Goal: Task Accomplishment & Management: Complete application form

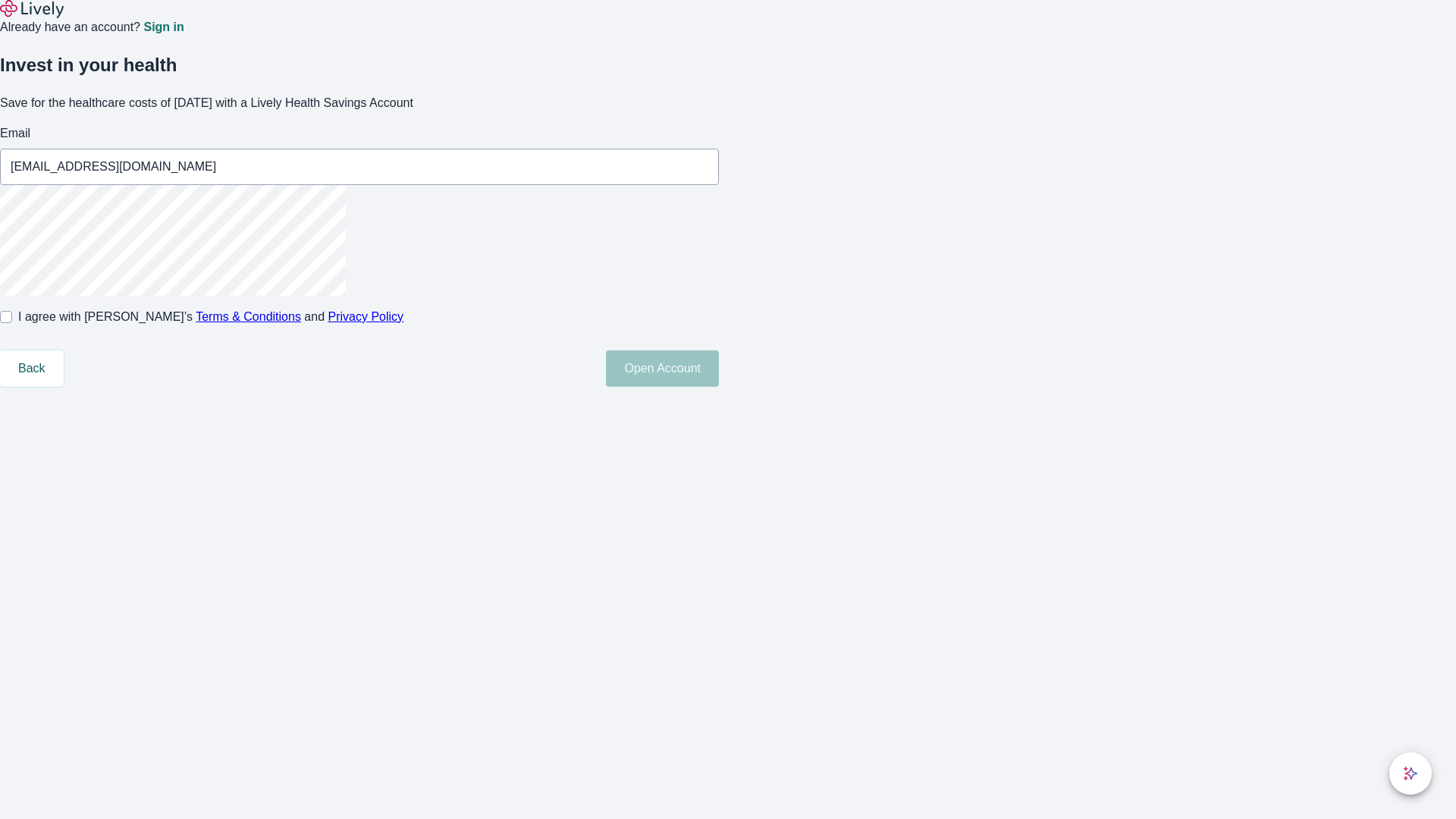
click at [12, 323] on input "I agree with Lively’s Terms & Conditions and Privacy Policy" at bounding box center [6, 317] width 12 height 12
checkbox input "true"
click at [718, 386] on button "Open Account" at bounding box center [662, 369] width 113 height 37
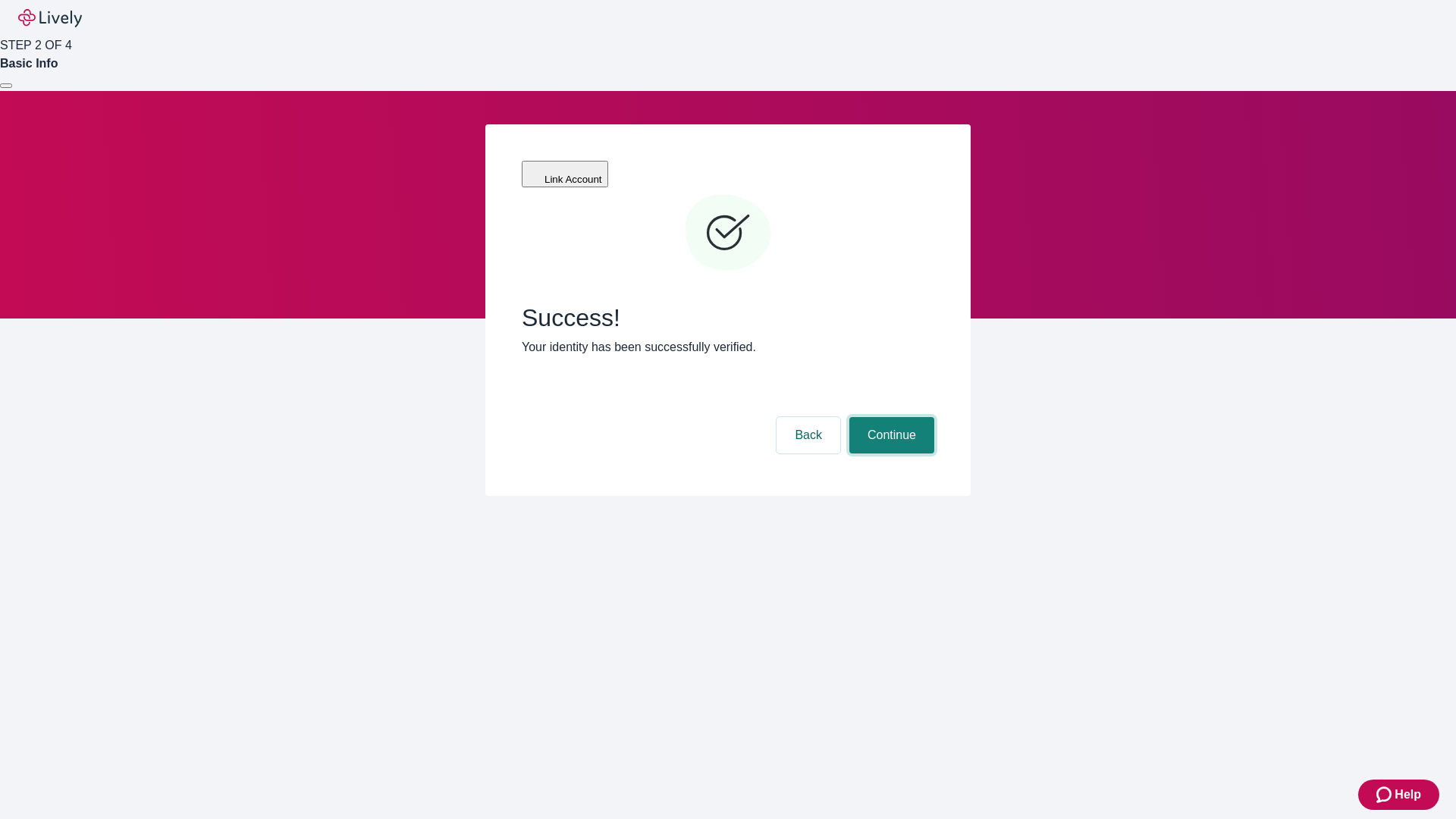
click at [889, 417] on button "Continue" at bounding box center [891, 435] width 85 height 37
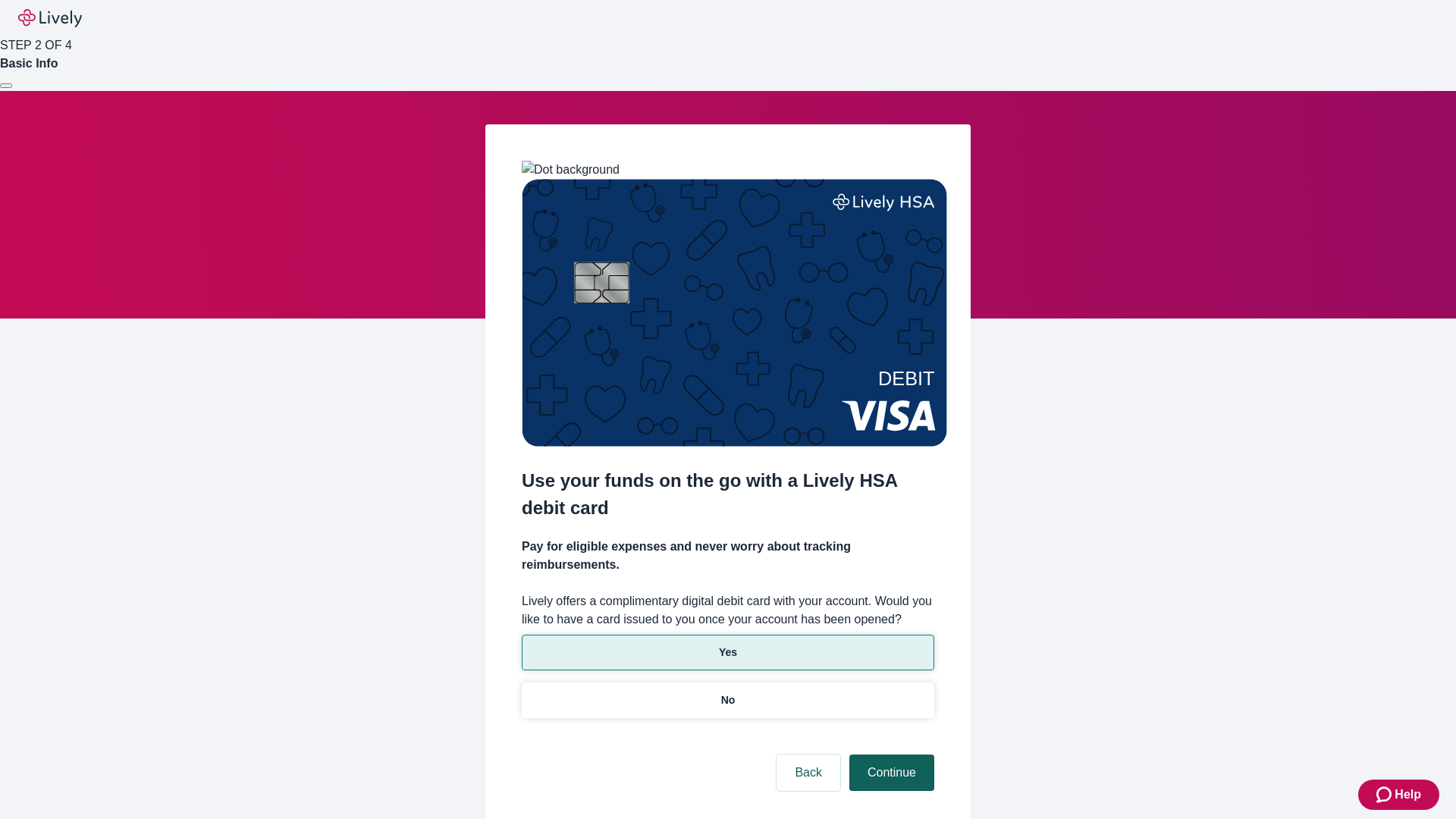
click at [727, 693] on p "No" at bounding box center [728, 700] width 15 height 16
click at [889, 755] on button "Continue" at bounding box center [891, 773] width 85 height 37
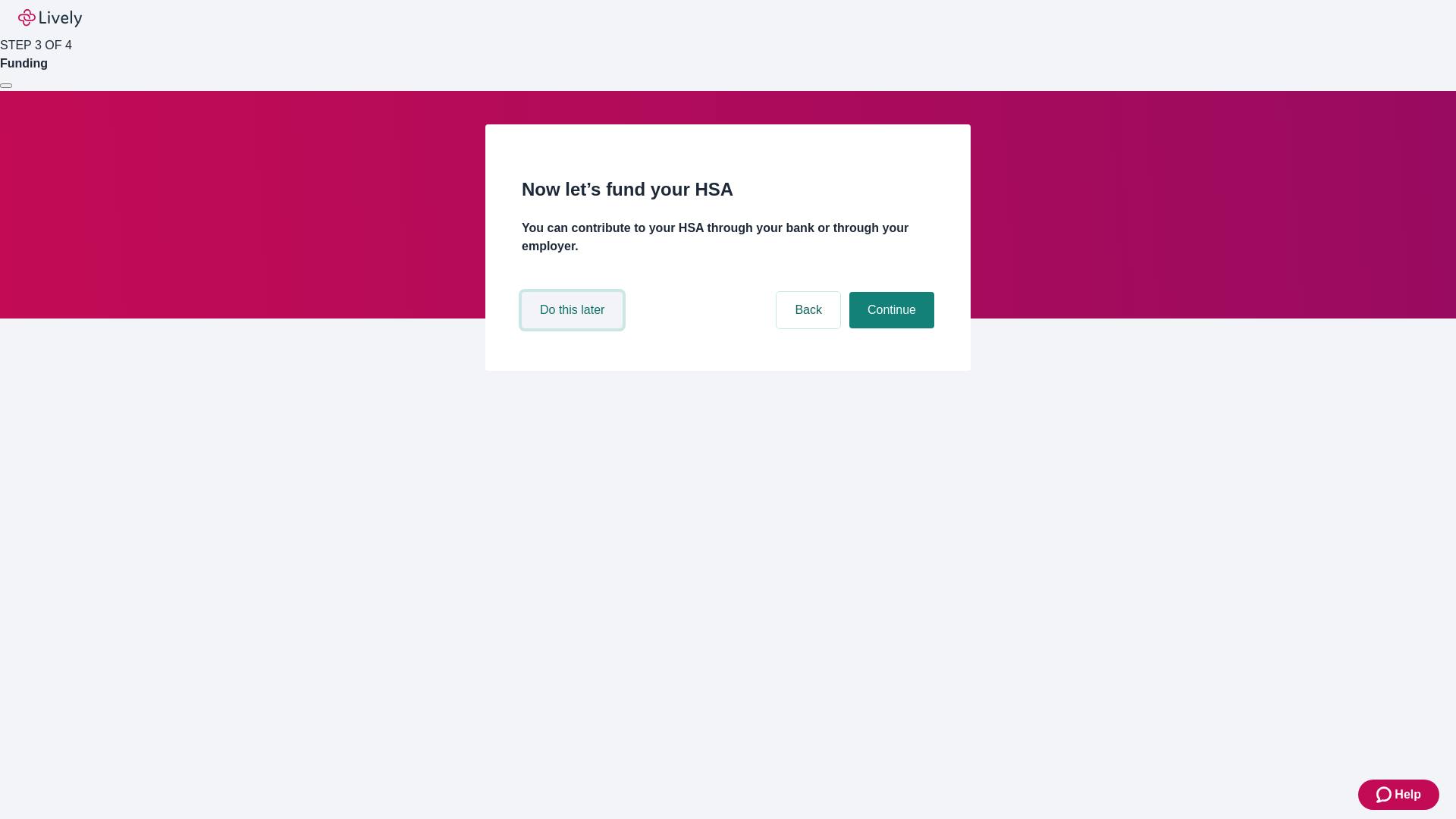
click at [574, 329] on button "Do this later" at bounding box center [572, 310] width 101 height 37
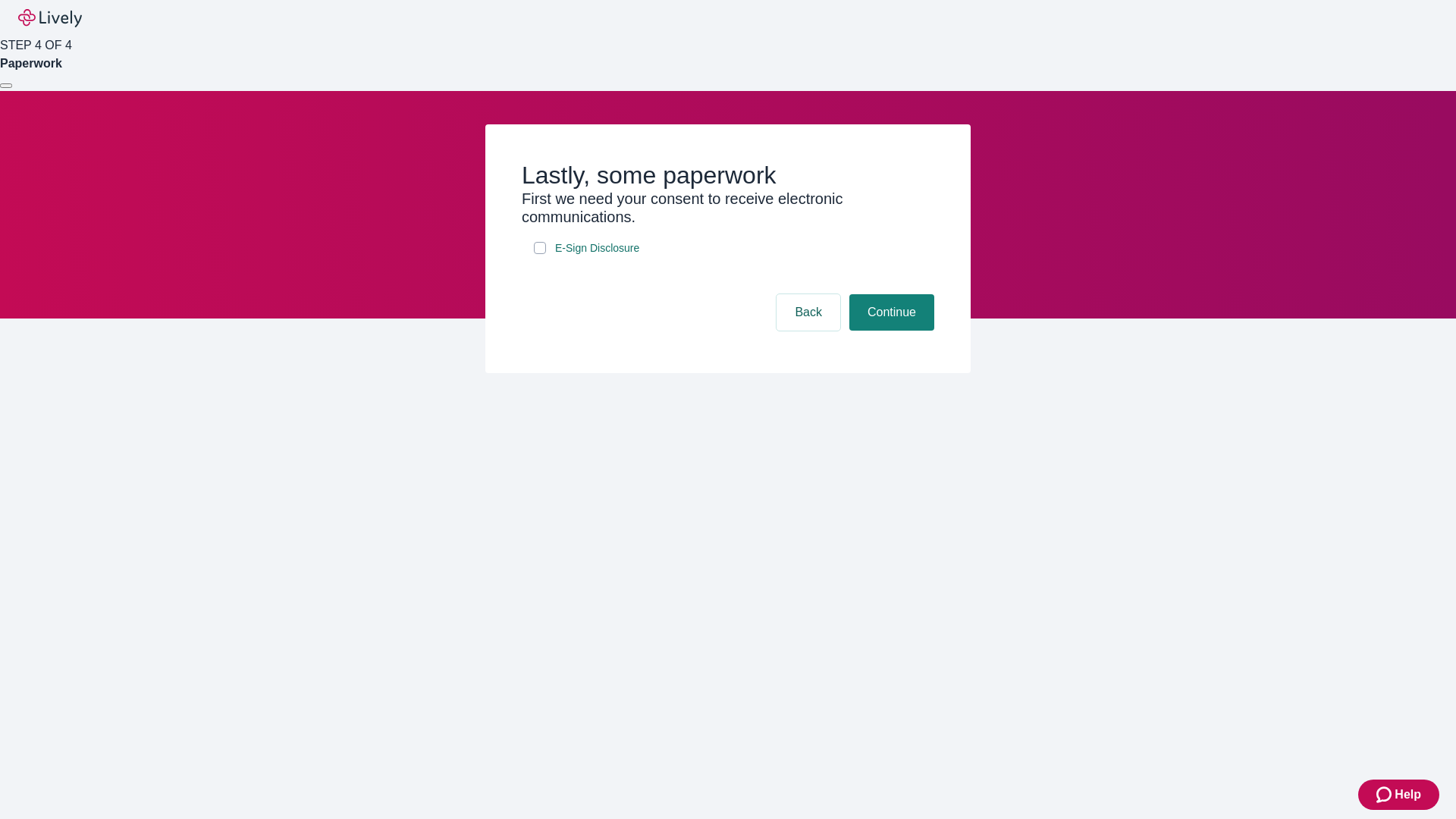
click at [540, 254] on input "E-Sign Disclosure" at bounding box center [539, 248] width 12 height 12
checkbox input "true"
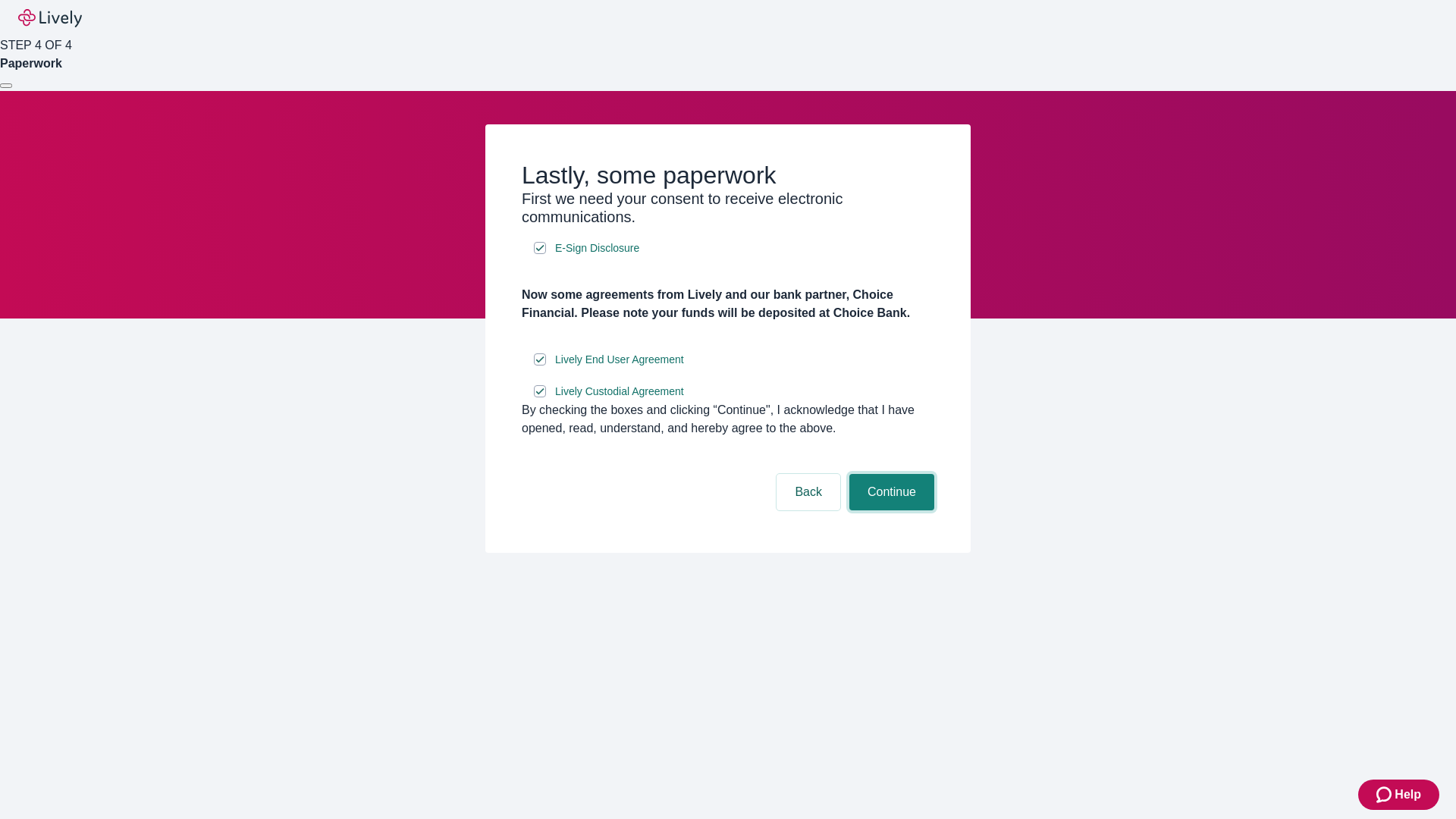
click at [889, 511] on button "Continue" at bounding box center [891, 492] width 85 height 37
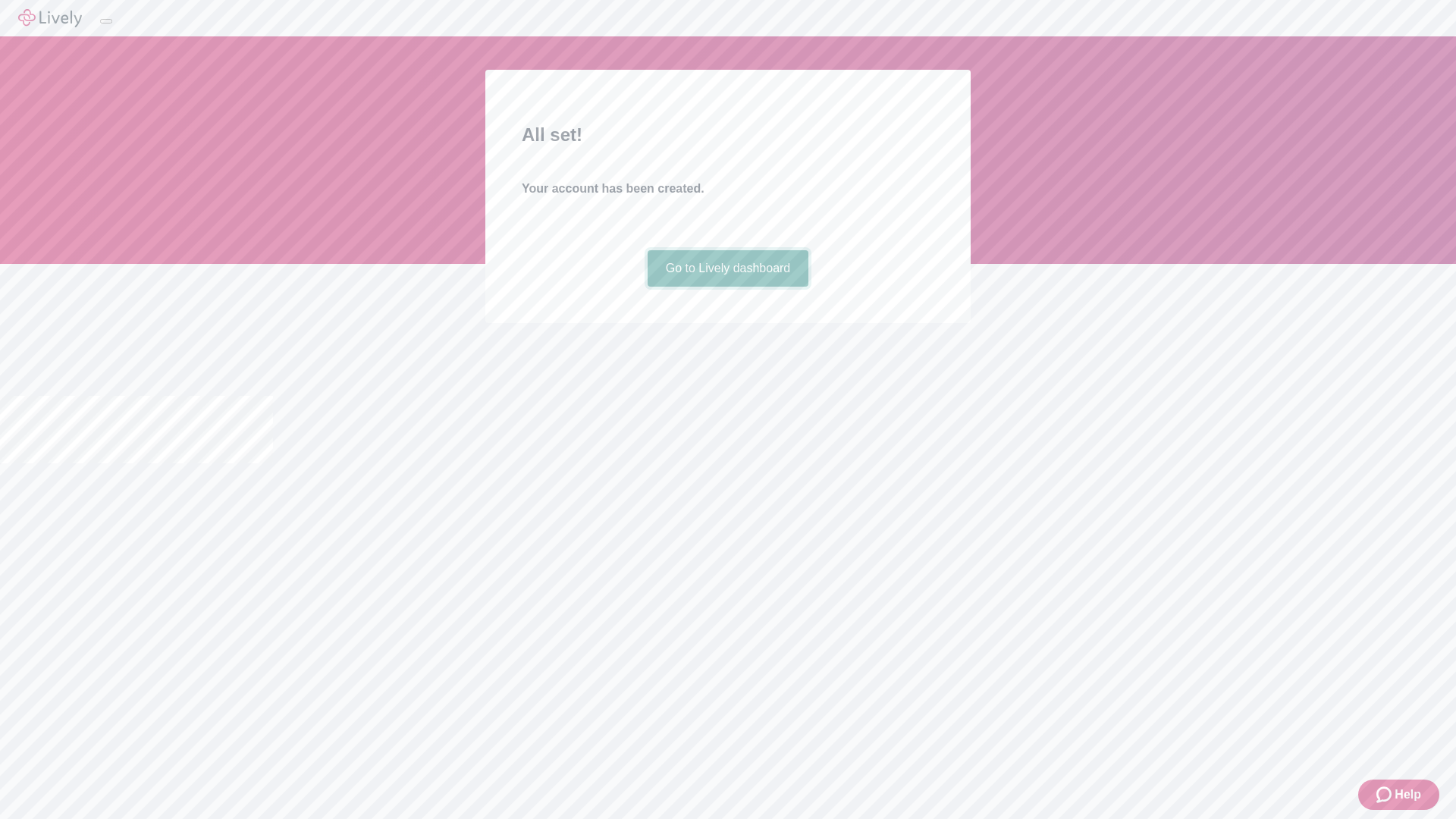
click at [727, 287] on link "Go to Lively dashboard" at bounding box center [728, 269] width 162 height 37
